Goal: Find specific page/section: Find specific page/section

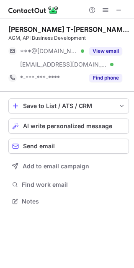
scroll to position [195, 134]
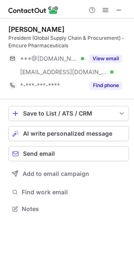
scroll to position [203, 134]
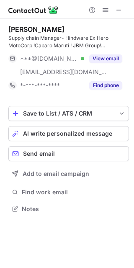
scroll to position [203, 134]
